Goal: Task Accomplishment & Management: Complete application form

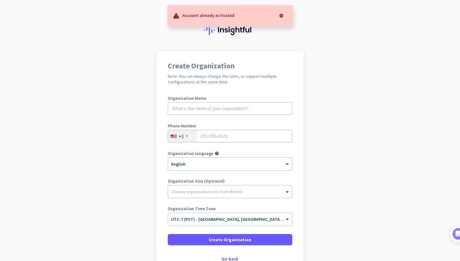
click at [289, 62] on h1 "Create Organization" at bounding box center [230, 66] width 125 height 8
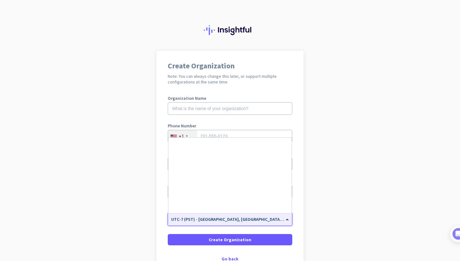
click at [222, 215] on input "text" at bounding box center [223, 217] width 105 height 5
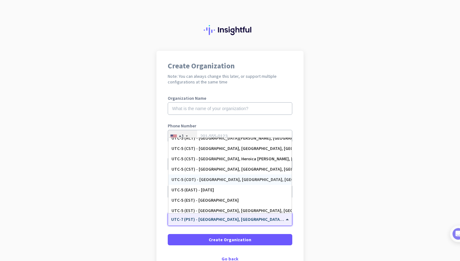
scroll to position [303, 0]
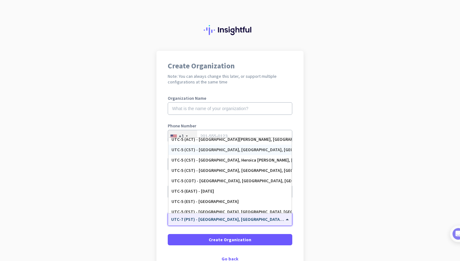
click at [226, 149] on div "UTC-5 (CST) - [GEOGRAPHIC_DATA], [GEOGRAPHIC_DATA], [GEOGRAPHIC_DATA], [GEOGRAP…" at bounding box center [230, 149] width 117 height 5
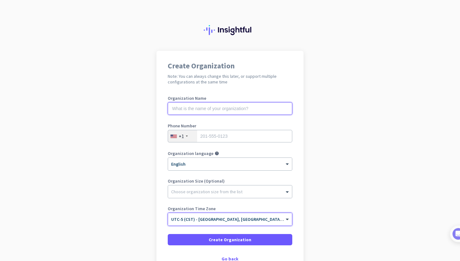
click at [230, 112] on input "text" at bounding box center [230, 108] width 125 height 13
type input "NS Construction"
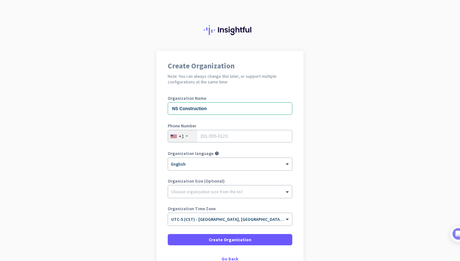
click at [190, 136] on div "+1" at bounding box center [182, 136] width 29 height 12
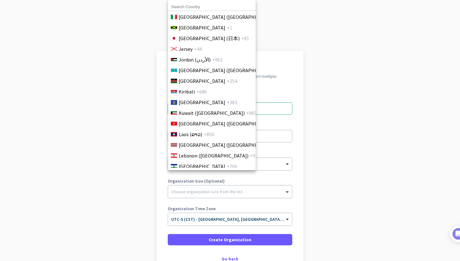
scroll to position [1183, 0]
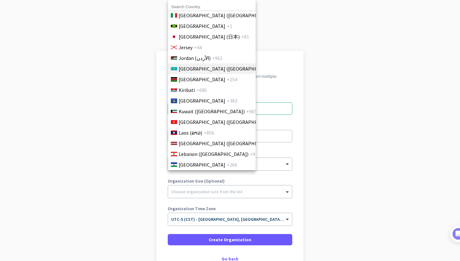
click at [217, 72] on li "[GEOGRAPHIC_DATA] ([GEOGRAPHIC_DATA]) +7" at bounding box center [212, 68] width 88 height 11
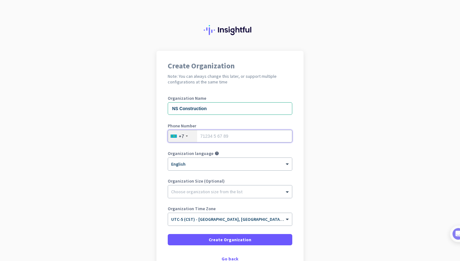
click at [226, 137] on input "tel" at bounding box center [230, 136] width 125 height 13
type input "7072223949"
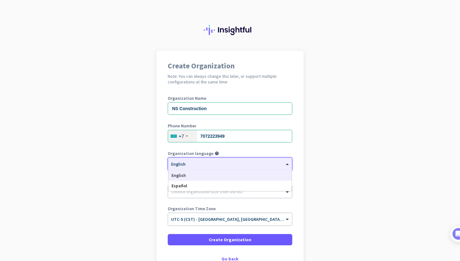
click at [200, 159] on div at bounding box center [230, 161] width 124 height 5
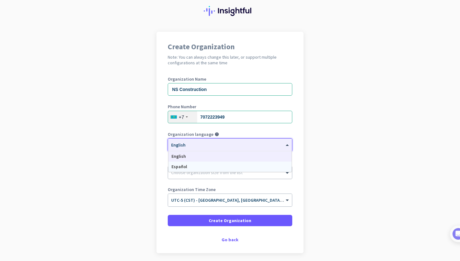
scroll to position [29, 0]
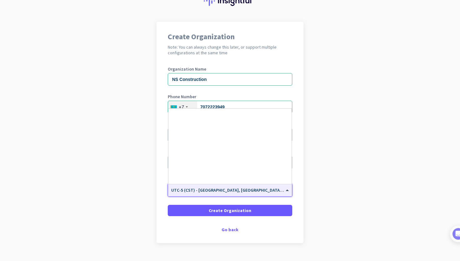
click at [241, 185] on input "text" at bounding box center [223, 187] width 105 height 5
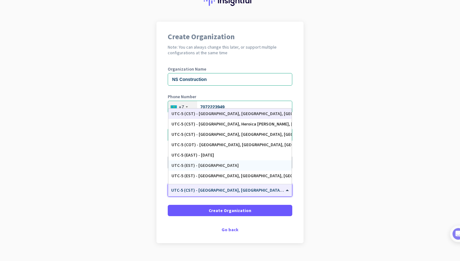
click at [329, 156] on app-onboarding-organization "Create Organization Note: You can always change this later, or support multiple…" at bounding box center [230, 148] width 460 height 252
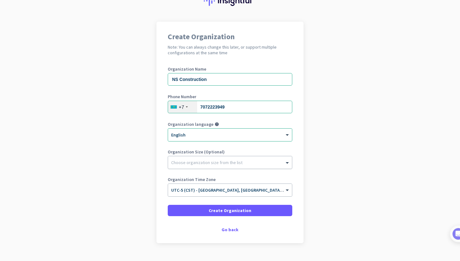
click at [259, 165] on div "Choose organization size from the list" at bounding box center [230, 162] width 124 height 13
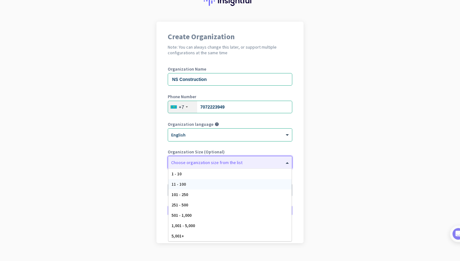
click at [251, 175] on div "1 - 10" at bounding box center [229, 173] width 123 height 10
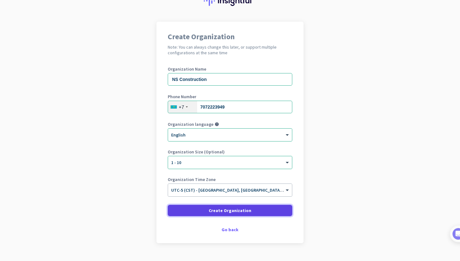
click at [248, 205] on span at bounding box center [230, 210] width 125 height 15
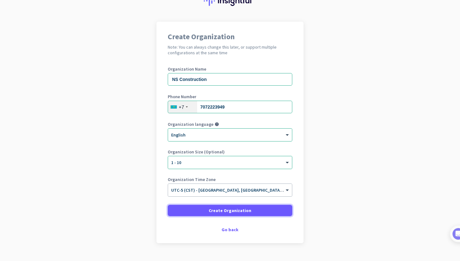
scroll to position [0, 0]
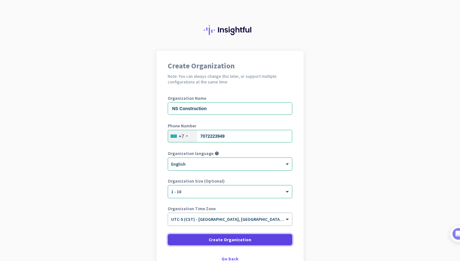
click at [219, 239] on span "Create Organization" at bounding box center [230, 239] width 43 height 6
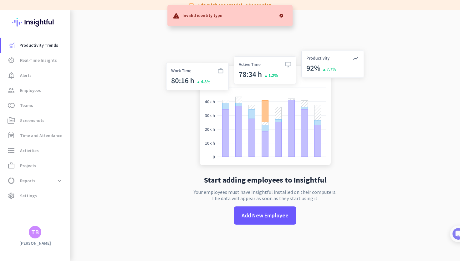
click at [104, 79] on app-no-employees "Start adding employees to Insightful Your employees must have Insightful instal…" at bounding box center [265, 140] width 390 height 261
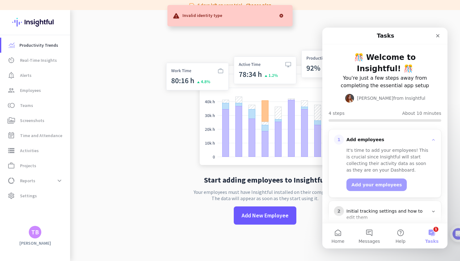
click at [279, 15] on div at bounding box center [281, 15] width 13 height 13
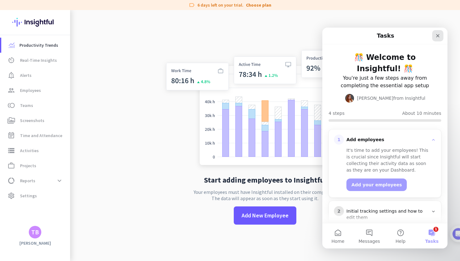
click at [437, 34] on icon "Close" at bounding box center [438, 35] width 5 height 5
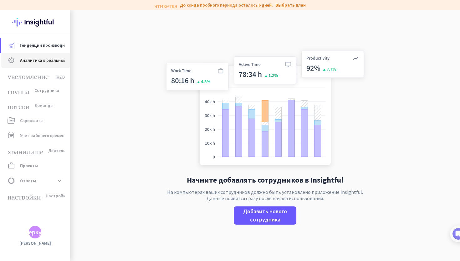
click at [48, 58] on font "Аналитика в реальном времени" at bounding box center [52, 60] width 64 height 6
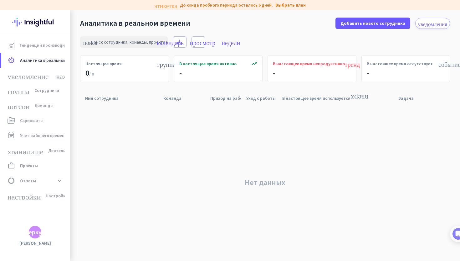
click at [321, 39] on div "поиск save_alt календарь_просмотр_недели" at bounding box center [265, 42] width 370 height 26
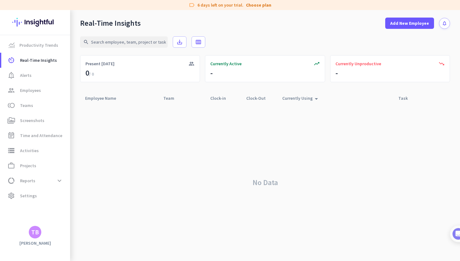
click at [201, 181] on div "No Data" at bounding box center [265, 182] width 370 height 157
click at [26, 46] on span "Productivity Trends" at bounding box center [38, 45] width 39 height 8
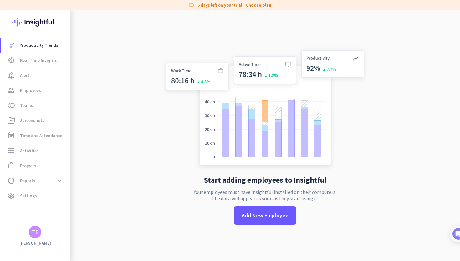
click at [275, 205] on div "Start adding employees to Insightful Your employees must have Insightful instal…" at bounding box center [265, 140] width 207 height 261
click at [263, 214] on span "Add New Employee" at bounding box center [265, 215] width 47 height 8
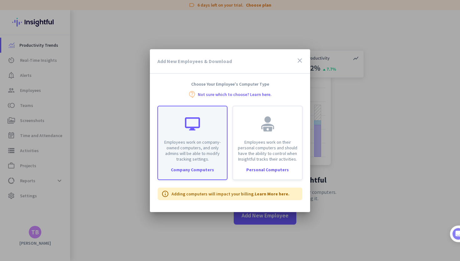
click at [200, 154] on p "Employees work on company-owned computers, and only admins will be able to modi…" at bounding box center [192, 150] width 61 height 23
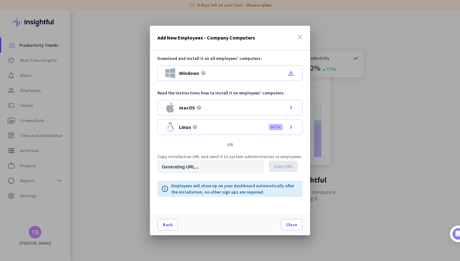
type input "https://app.insightful.io/#/installation/company?token=eyJhbGciOiJIUzI1NiIsInR5…"
click at [299, 34] on icon "close" at bounding box center [300, 37] width 8 height 8
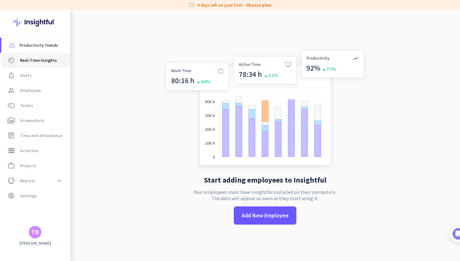
click at [54, 62] on span "av_timer Real-Time Insights" at bounding box center [35, 60] width 59 height 8
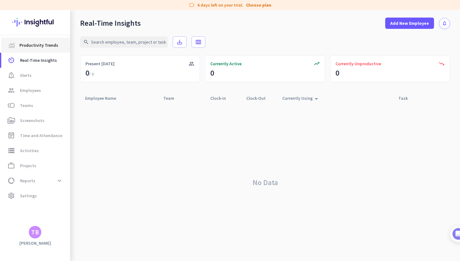
click at [48, 44] on span "Productivity Trends" at bounding box center [38, 45] width 39 height 8
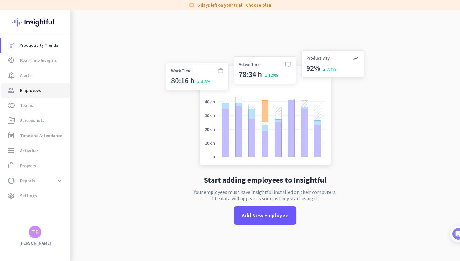
click at [35, 83] on link "group Employees" at bounding box center [35, 90] width 69 height 15
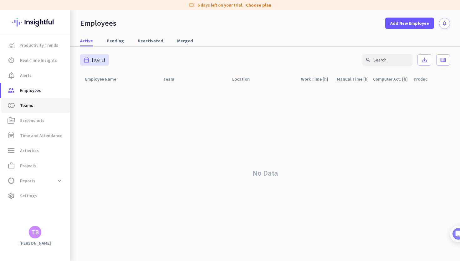
click at [34, 99] on link "toll Teams" at bounding box center [35, 105] width 69 height 15
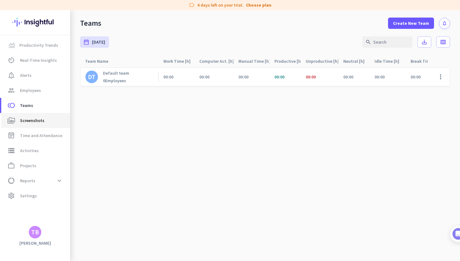
click at [39, 125] on link "perm_media Screenshots" at bounding box center [35, 120] width 69 height 15
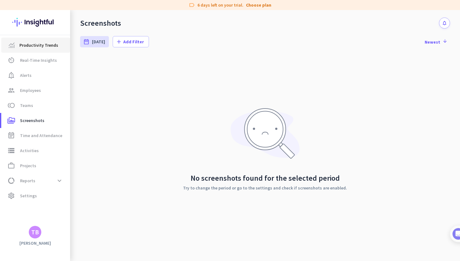
click at [53, 51] on link "Productivity Trends" at bounding box center [35, 45] width 69 height 15
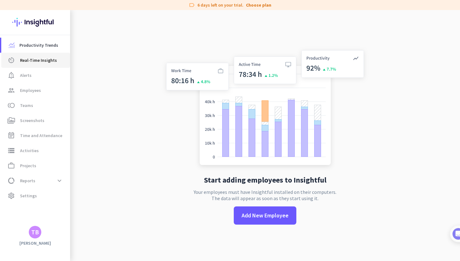
click at [55, 66] on link "av_timer Real-Time Insights" at bounding box center [35, 60] width 69 height 15
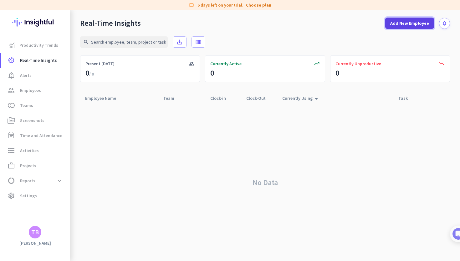
click at [397, 26] on span "Add New Employee" at bounding box center [410, 23] width 39 height 6
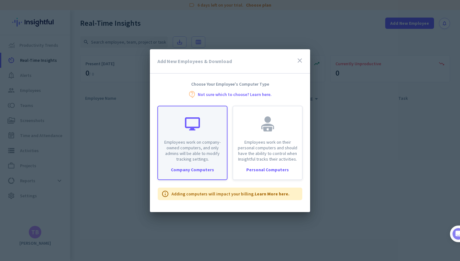
click at [216, 130] on div "Employees work on company-owned computers, and only admins will be able to modi…" at bounding box center [192, 133] width 69 height 55
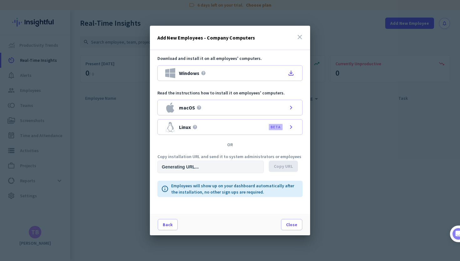
type input "https://app.insightful.io/#/installation/company?token=eyJhbGciOiJIUzI1NiIsInR5…"
click at [297, 42] on div "close" at bounding box center [300, 37] width 8 height 9
click at [297, 40] on icon "close" at bounding box center [300, 37] width 8 height 8
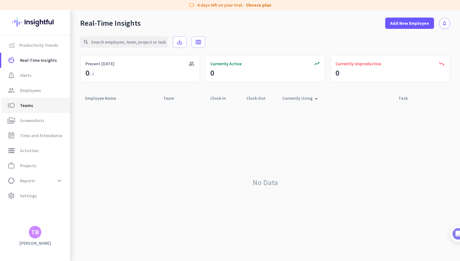
click at [21, 101] on link "toll Teams" at bounding box center [35, 105] width 69 height 15
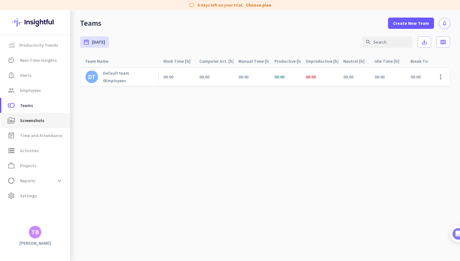
click at [46, 122] on span "perm_media Screenshots" at bounding box center [35, 120] width 59 height 8
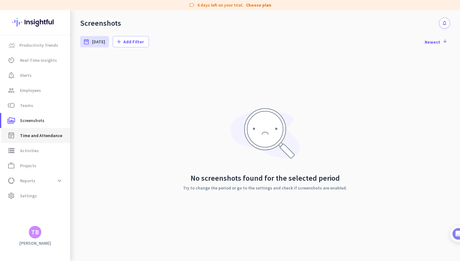
click at [45, 131] on link "event_note Time and Attendance" at bounding box center [35, 135] width 69 height 15
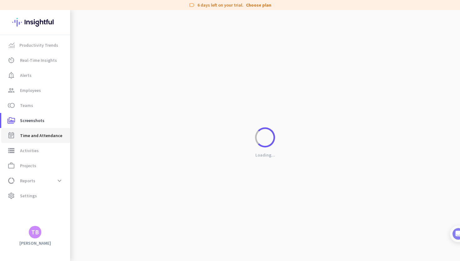
click at [45, 138] on span "Time and Attendance" at bounding box center [41, 136] width 42 height 8
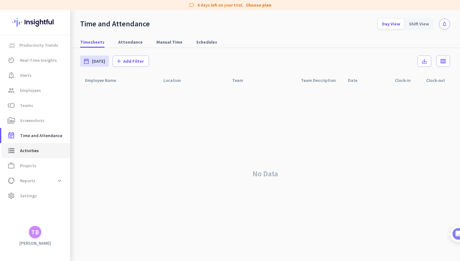
click at [40, 151] on span "storage Activities" at bounding box center [35, 151] width 59 height 8
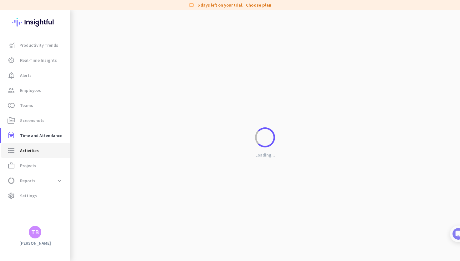
type input "Sat, Sep 20"
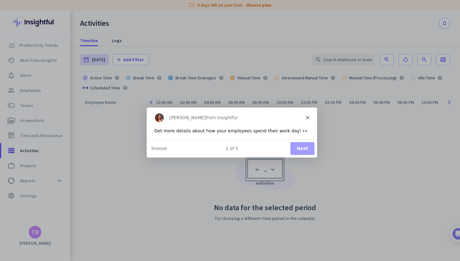
click at [306, 115] on icon "Close" at bounding box center [308, 117] width 4 height 4
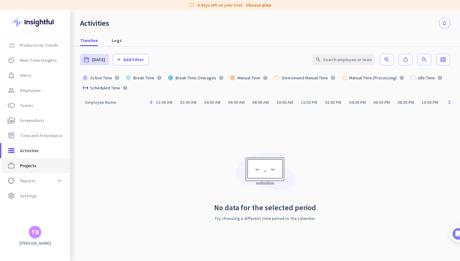
click at [22, 163] on span "Projects" at bounding box center [28, 166] width 16 height 8
type input "Sat, Sep 20 - Sat, Sep 20"
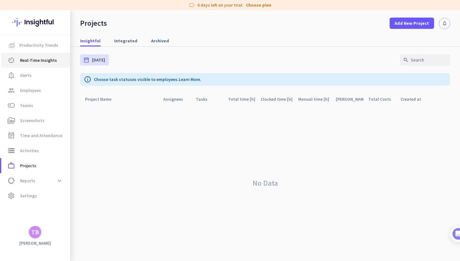
click at [27, 56] on span "Real-Time Insights" at bounding box center [38, 60] width 37 height 8
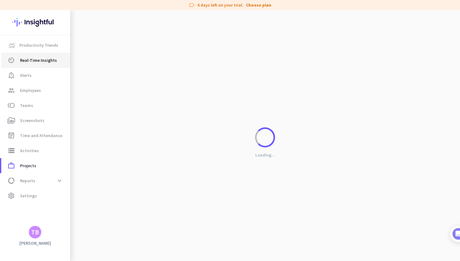
click at [27, 54] on link "av_timer Real-Time Insights" at bounding box center [35, 60] width 69 height 15
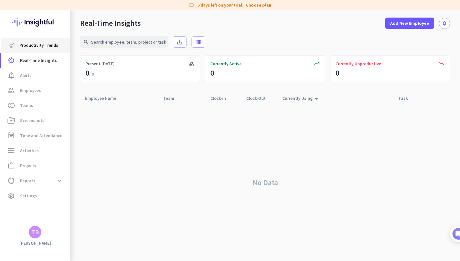
click at [27, 50] on link "Productivity Trends" at bounding box center [35, 45] width 69 height 15
